Goal: Transaction & Acquisition: Purchase product/service

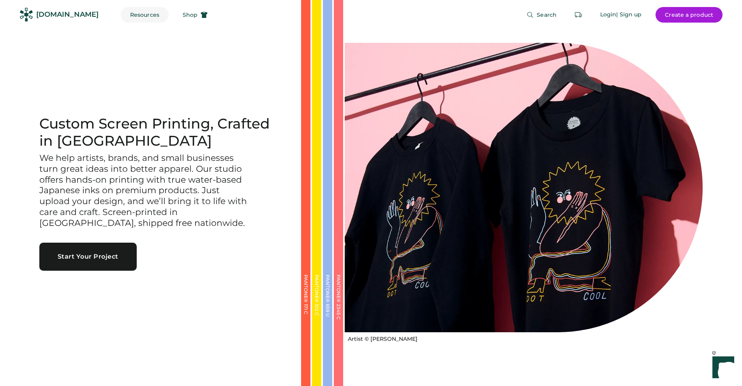
click at [141, 15] on button "Resources" at bounding box center [145, 15] width 48 height 16
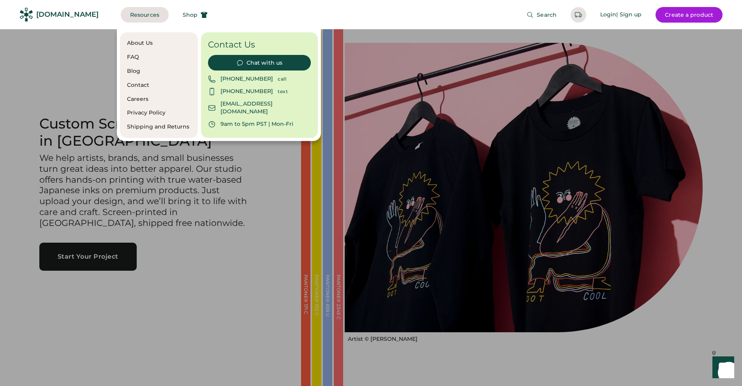
click at [134, 62] on div "About Us FAQ Blog Contact Careers Privacy Policy Shipping and Returns" at bounding box center [159, 85] width 78 height 106
click at [133, 58] on div "FAQ" at bounding box center [159, 57] width 64 height 8
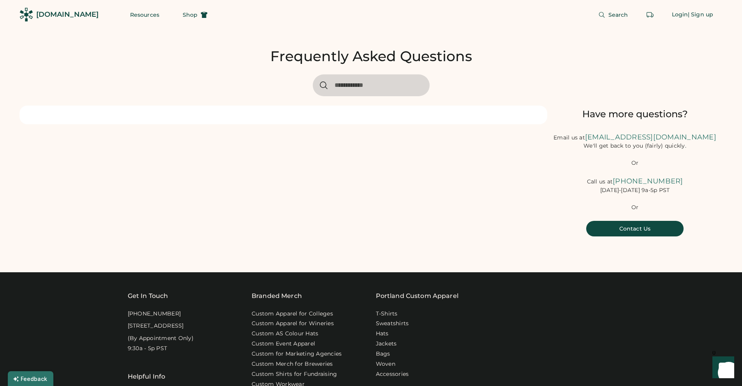
click at [339, 85] on input "input" at bounding box center [371, 85] width 117 height 22
click at [358, 85] on input "input" at bounding box center [371, 85] width 117 height 22
click at [292, 107] on div at bounding box center [283, 115] width 528 height 19
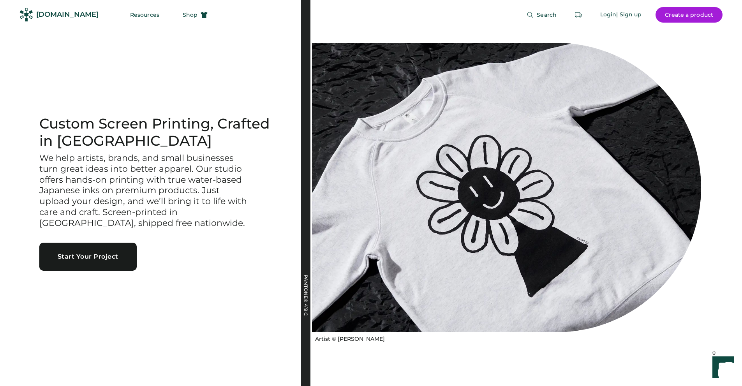
click at [66, 15] on div "[DOMAIN_NAME]" at bounding box center [67, 15] width 62 height 10
click at [183, 14] on span "Shop" at bounding box center [190, 14] width 15 height 5
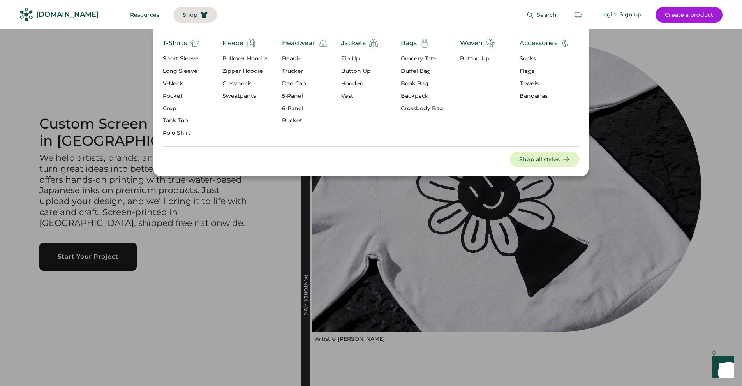
click at [182, 70] on div "Long Sleeve" at bounding box center [181, 71] width 37 height 8
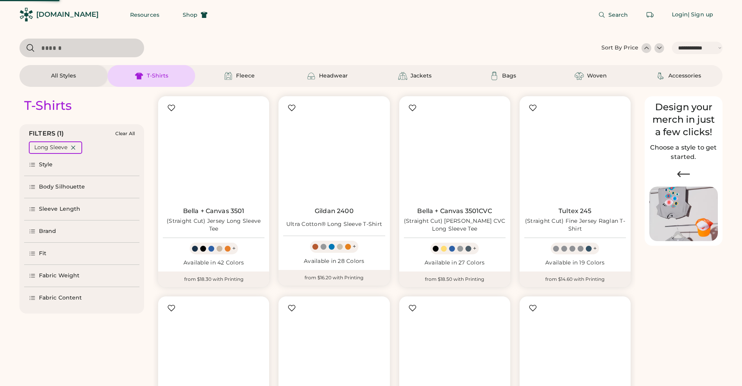
select select "*****"
select select "*"
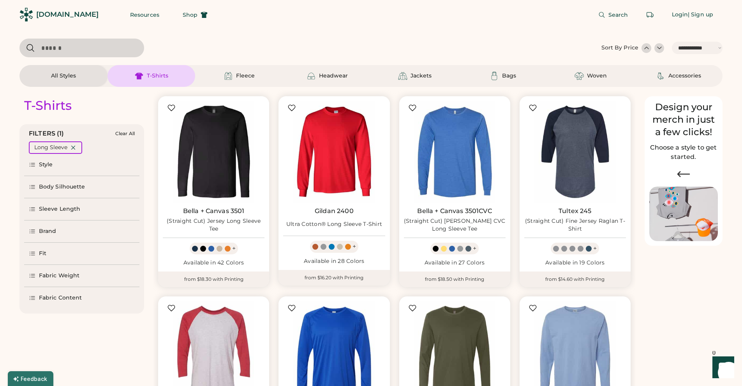
scroll to position [117, 0]
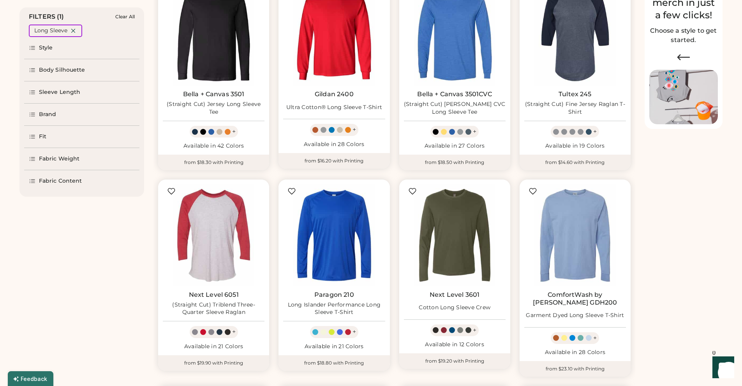
select select "*****"
select select "*"
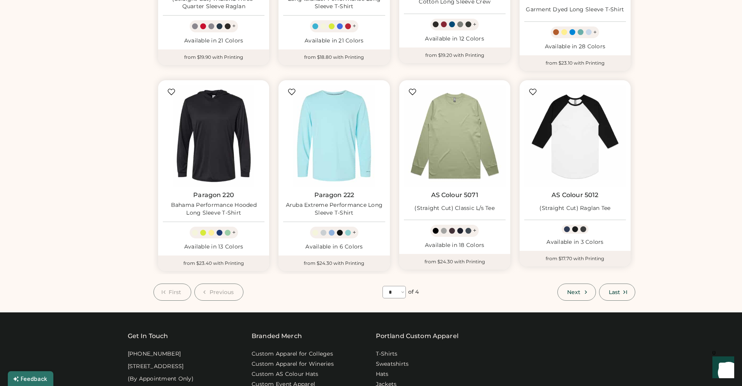
scroll to position [428, 0]
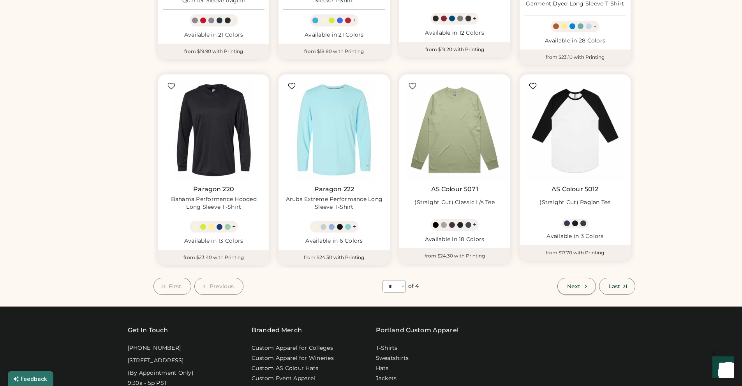
click at [585, 282] on button "Next" at bounding box center [576, 286] width 38 height 17
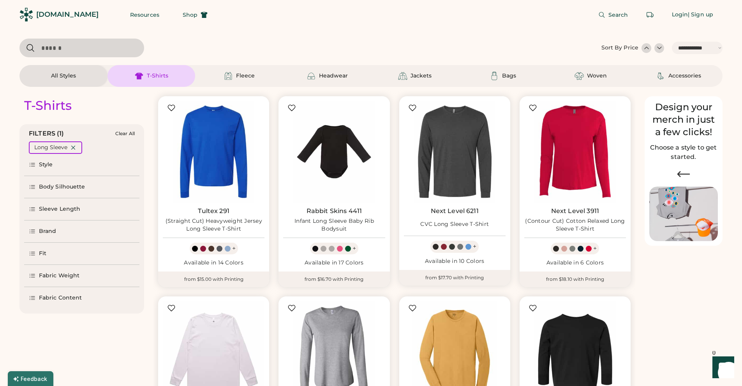
click at [645, 49] on div at bounding box center [647, 48] width 8 height 8
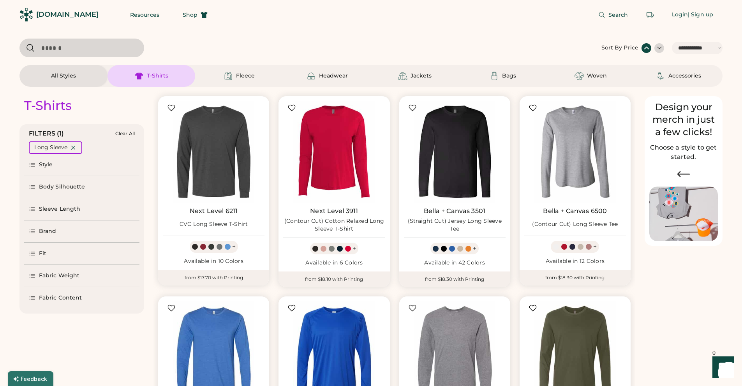
click at [645, 49] on div at bounding box center [647, 48] width 8 height 8
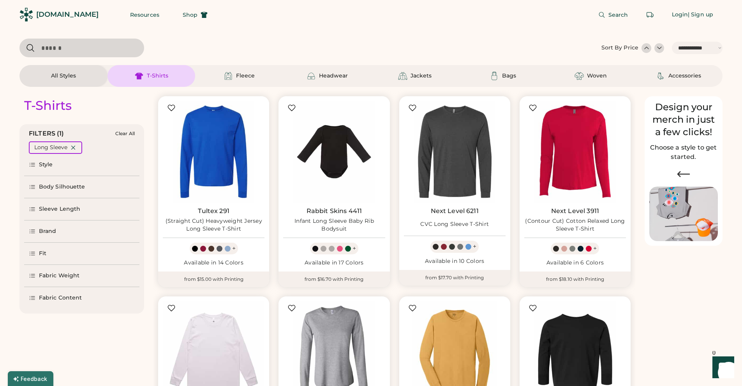
click at [656, 48] on div at bounding box center [660, 48] width 8 height 8
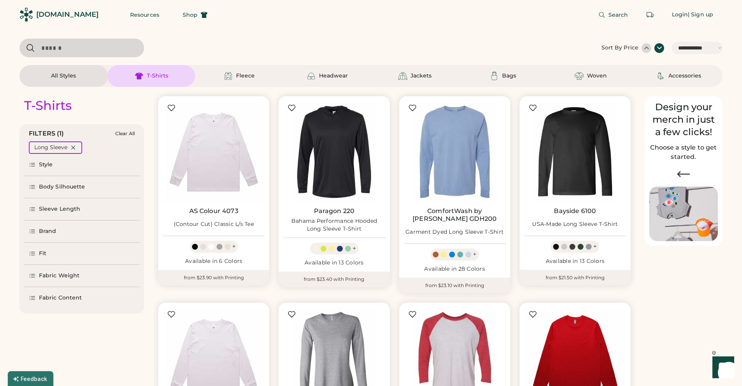
click at [659, 48] on div at bounding box center [660, 48] width 8 height 8
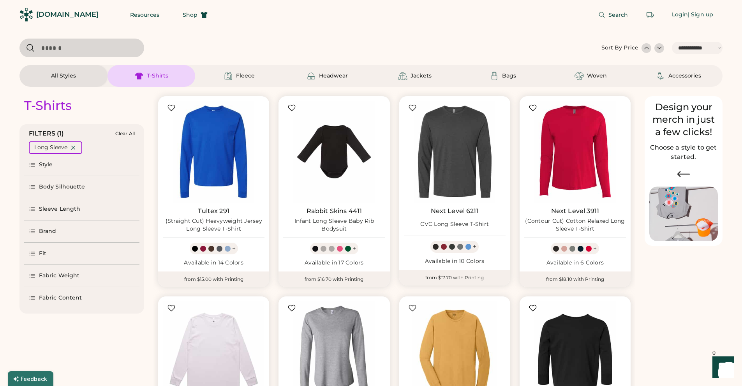
click at [659, 48] on div at bounding box center [660, 48] width 8 height 8
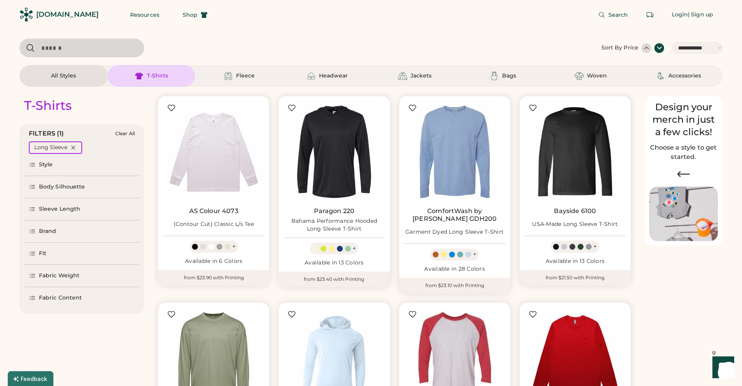
click at [66, 274] on div "Fabric Weight" at bounding box center [59, 276] width 41 height 8
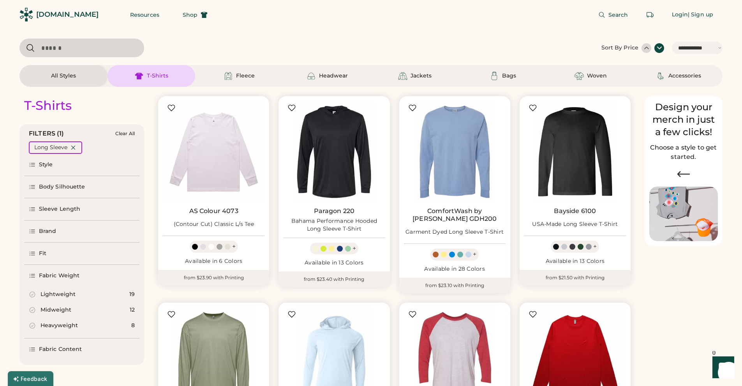
click at [45, 325] on div "Heavyweight" at bounding box center [59, 326] width 37 height 8
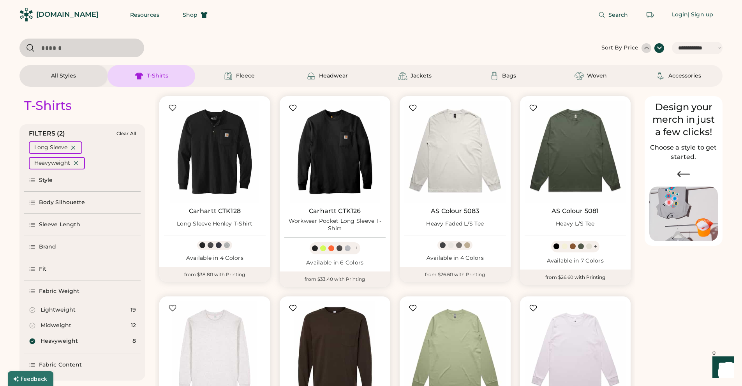
click at [46, 325] on div "Midweight" at bounding box center [56, 326] width 31 height 8
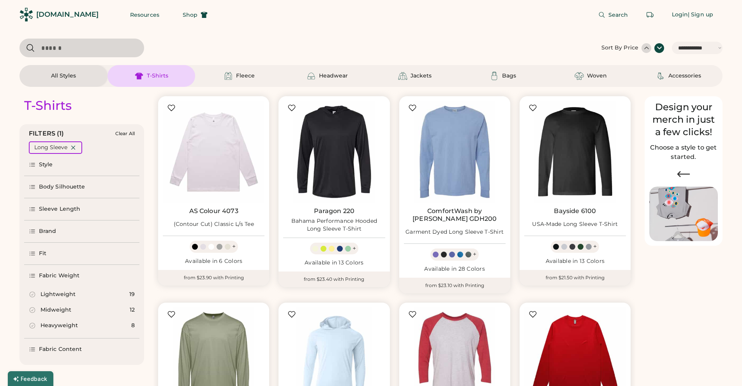
select select "*"
